Goal: Feedback & Contribution: Submit feedback/report problem

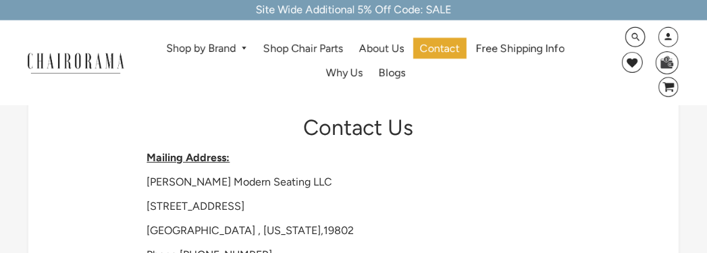
type input "Darwin"
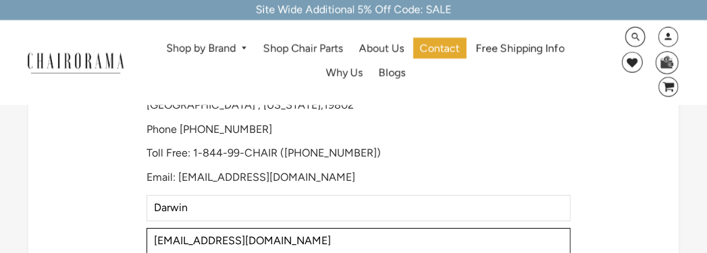
type input "[EMAIL_ADDRESS][DOMAIN_NAME]"
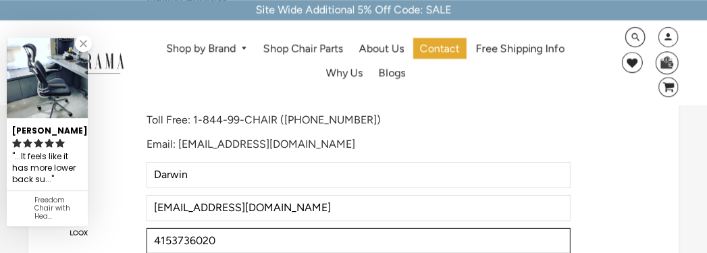
type input "4153736020"
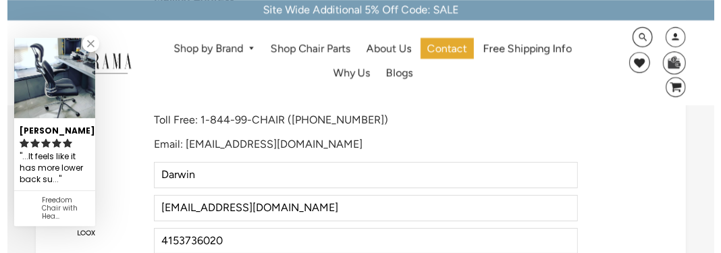
scroll to position [359, 0]
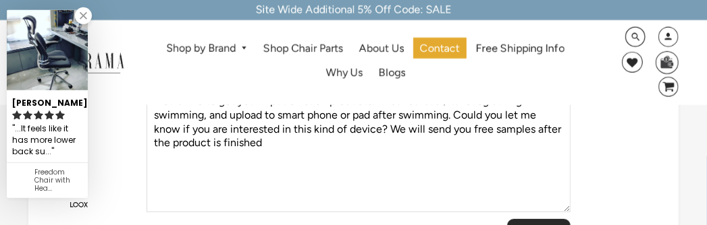
type textarea "Hi, we are a company making in-ear heart rate monitoring devices. We are develo…"
